Goal: Navigation & Orientation: Find specific page/section

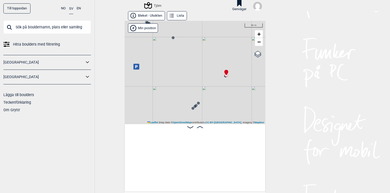
scroll to position [0, 7733]
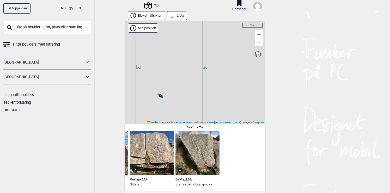
scroll to position [0, 8606]
